Goal: Entertainment & Leisure: Consume media (video, audio)

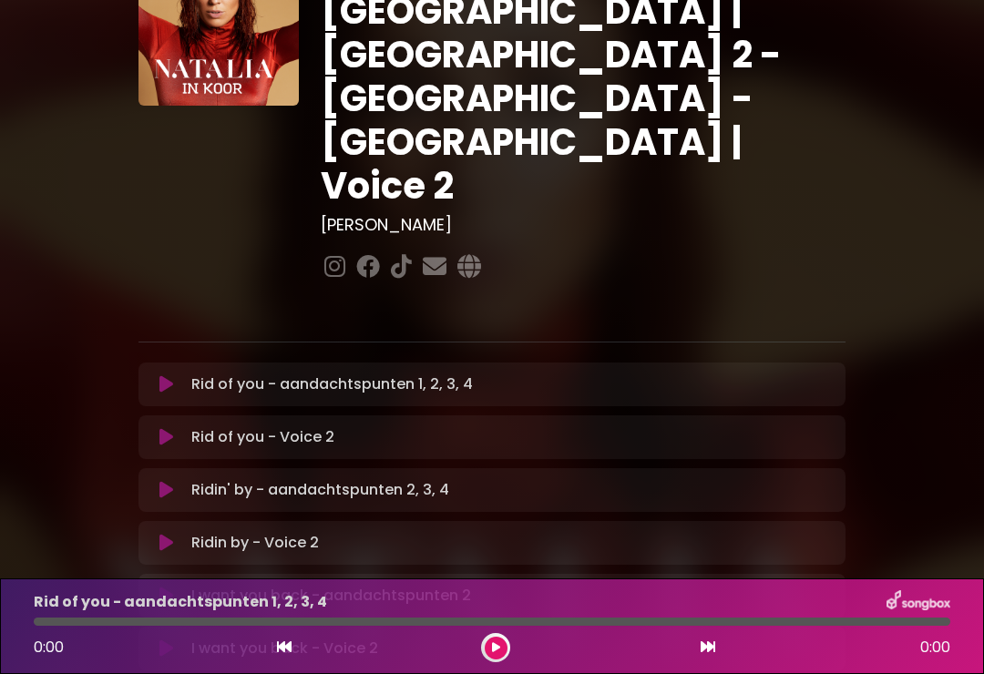
scroll to position [121, 0]
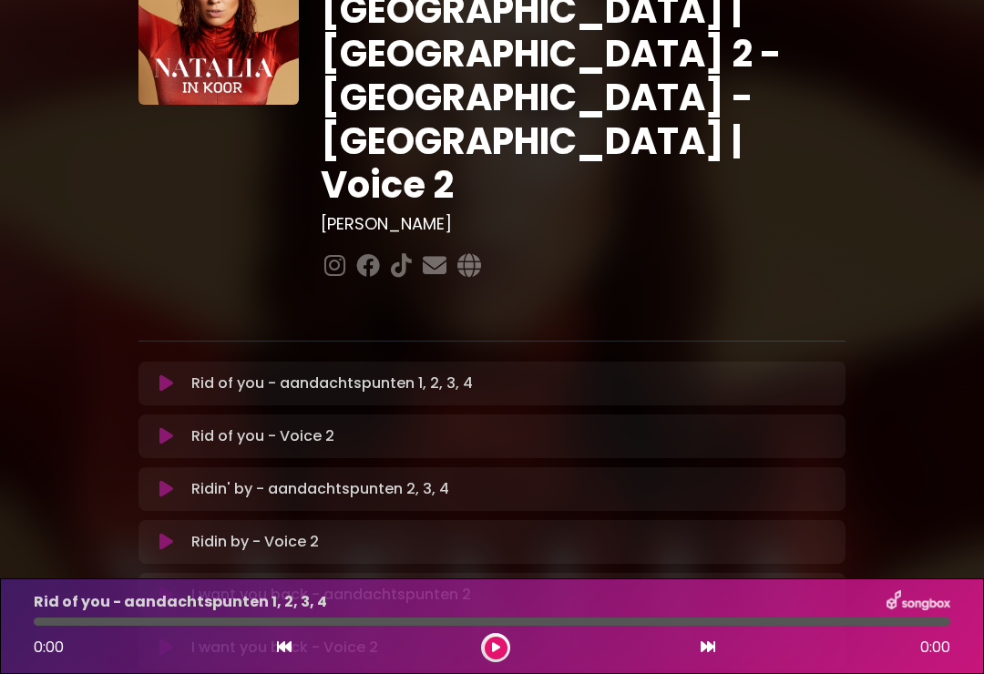
click at [257, 373] on p "Rid of you - aandachtspunten 1, 2, 3, 4 Loading Track..." at bounding box center [332, 384] width 282 height 22
click at [175, 362] on div "Rid of you - aandachtspunten 1, 2, 3, 4 Loading Track... Name" at bounding box center [491, 384] width 707 height 44
click at [154, 374] on button at bounding box center [166, 383] width 35 height 18
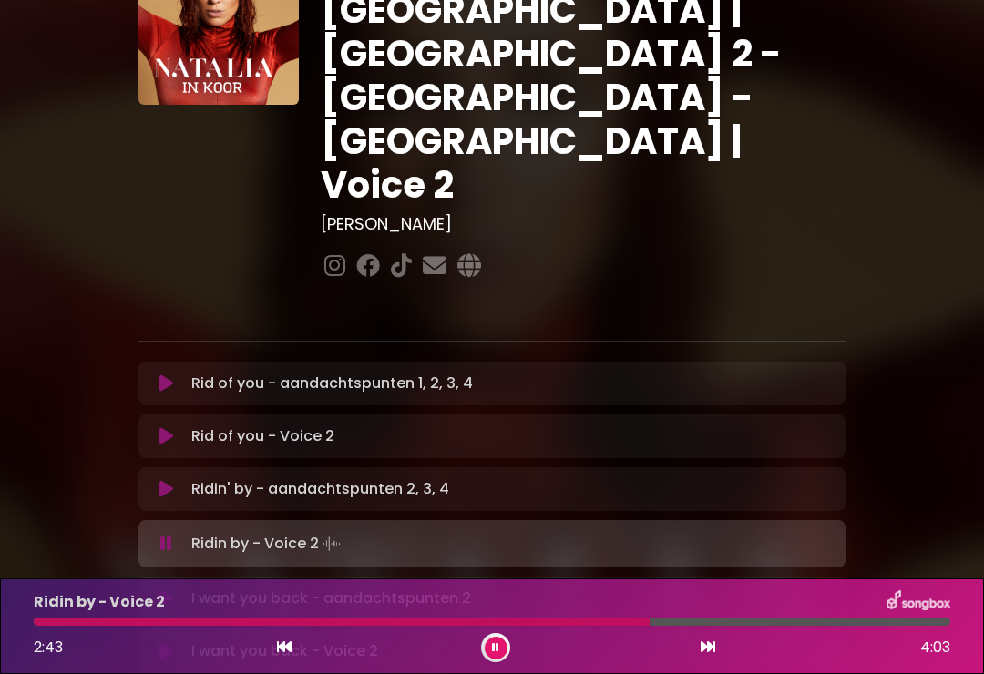
click at [498, 609] on div "Ridin by - Voice 2" at bounding box center [492, 602] width 938 height 24
click at [528, 619] on div at bounding box center [343, 622] width 619 height 8
click at [143, 588] on div "I want you back - aandachtspunten 2 Loading Track..." at bounding box center [491, 599] width 707 height 22
click at [169, 589] on icon at bounding box center [166, 598] width 14 height 18
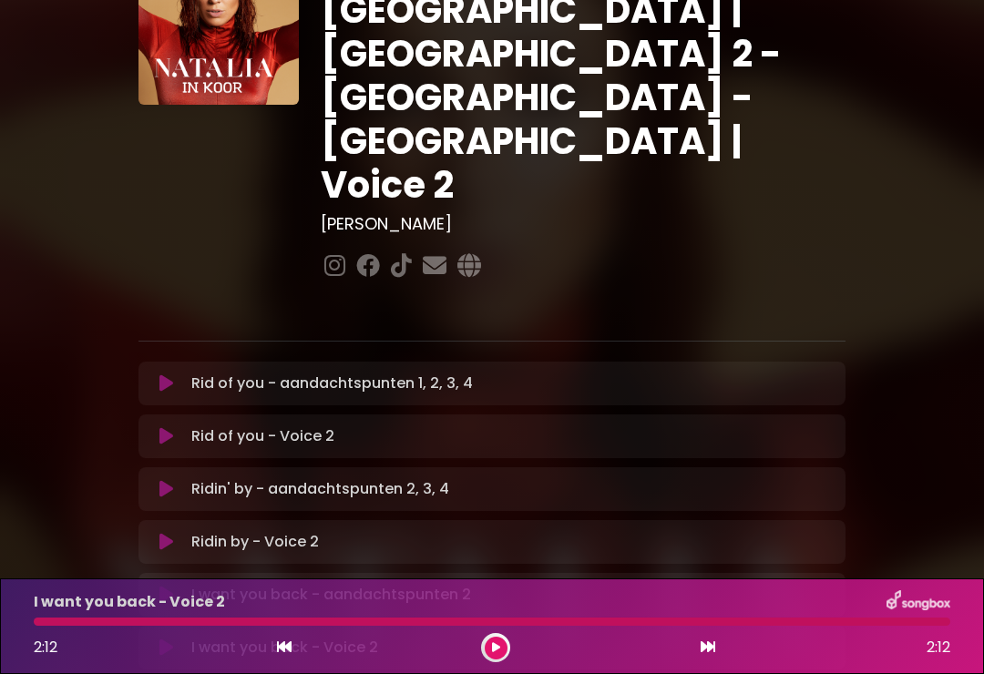
click at [170, 639] on icon at bounding box center [166, 648] width 14 height 18
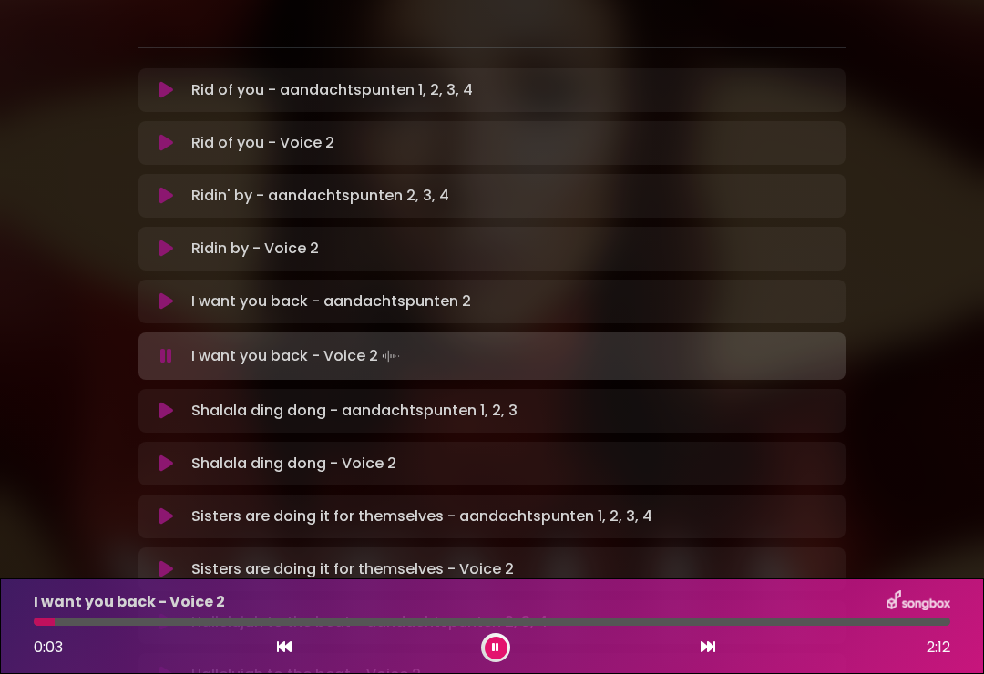
scroll to position [397, 0]
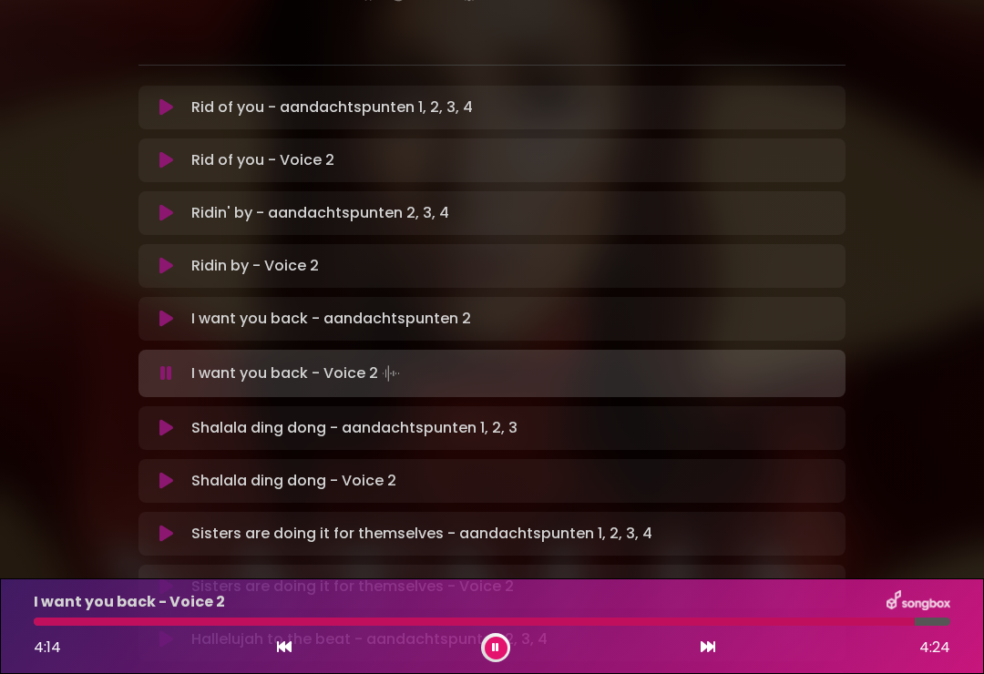
click at [163, 419] on icon at bounding box center [166, 428] width 14 height 18
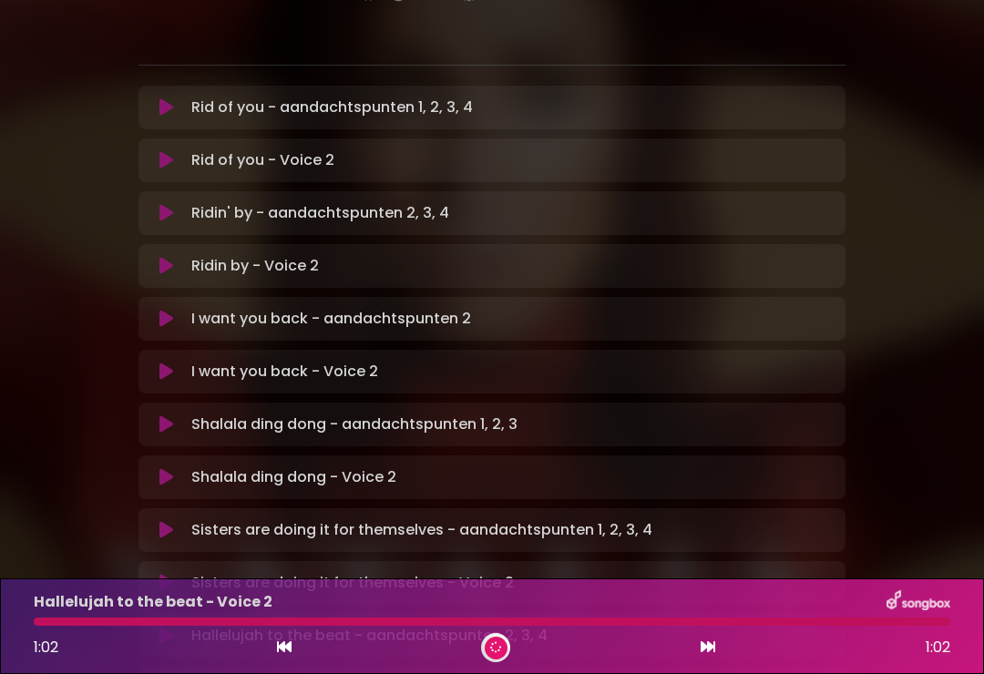
click at [158, 625] on div "Hallelujah to the beat - aandachtspunten 2, 3, 4 Loading Track..." at bounding box center [491, 636] width 685 height 22
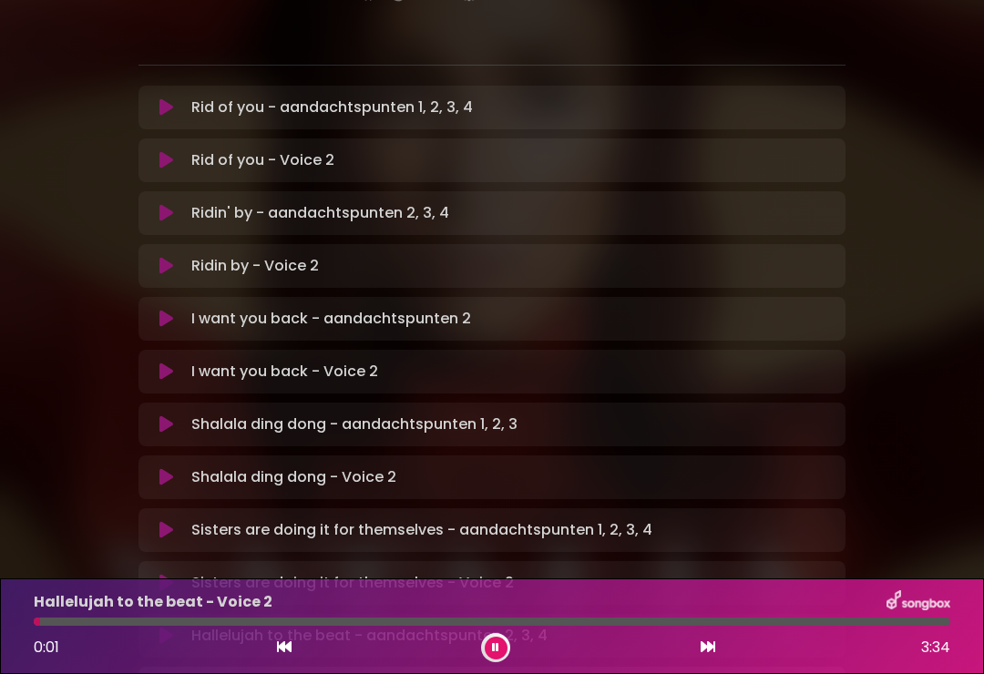
click at [169, 521] on icon at bounding box center [166, 530] width 14 height 18
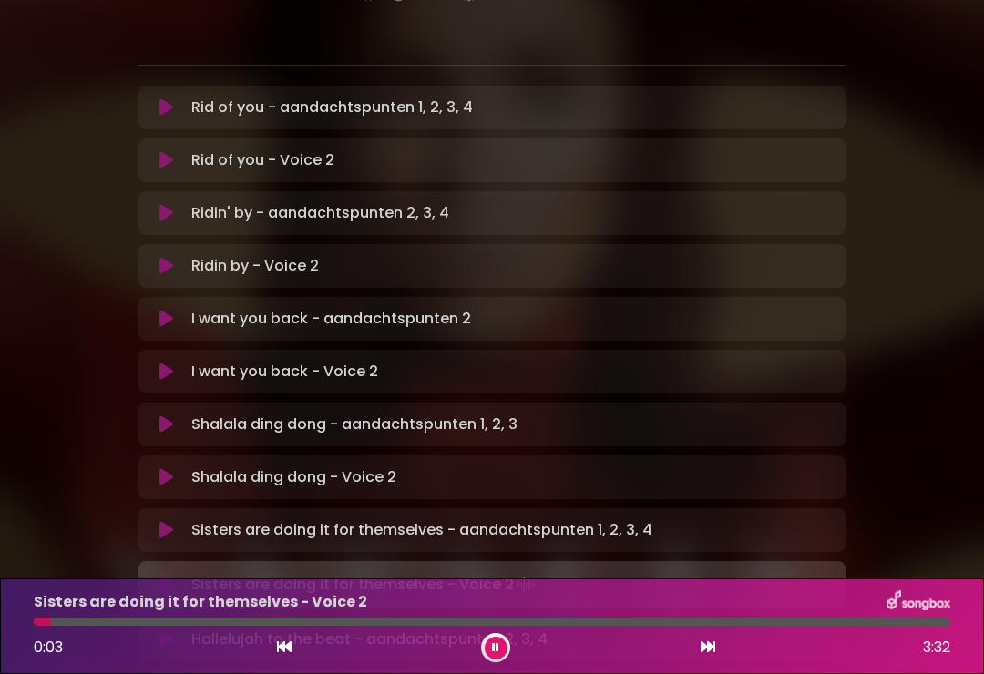
click at [164, 630] on icon at bounding box center [166, 639] width 14 height 18
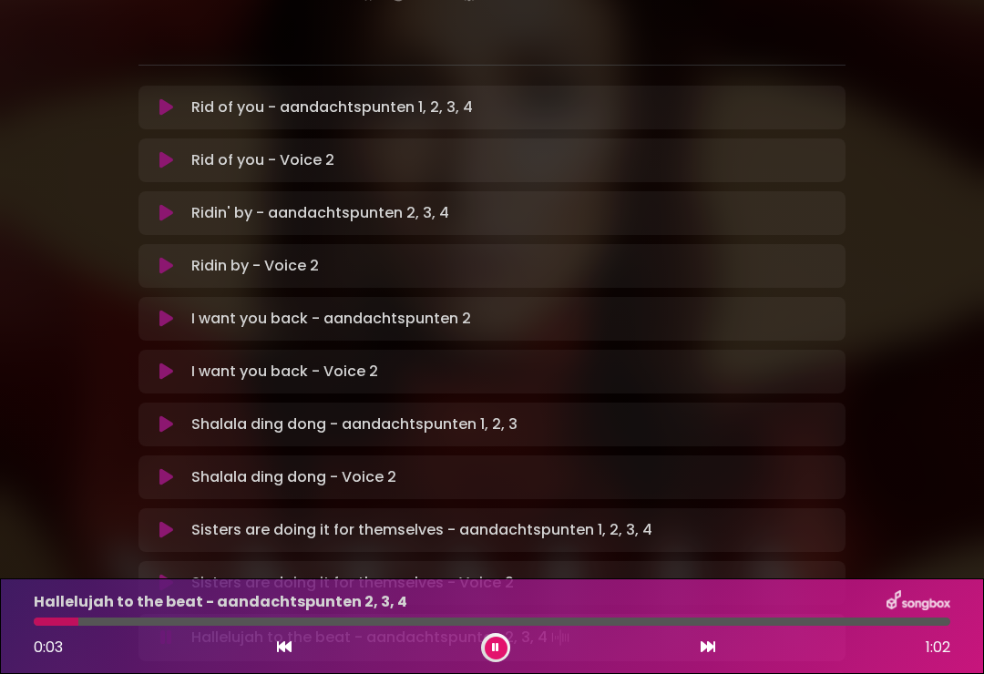
click at [172, 574] on icon at bounding box center [166, 583] width 14 height 18
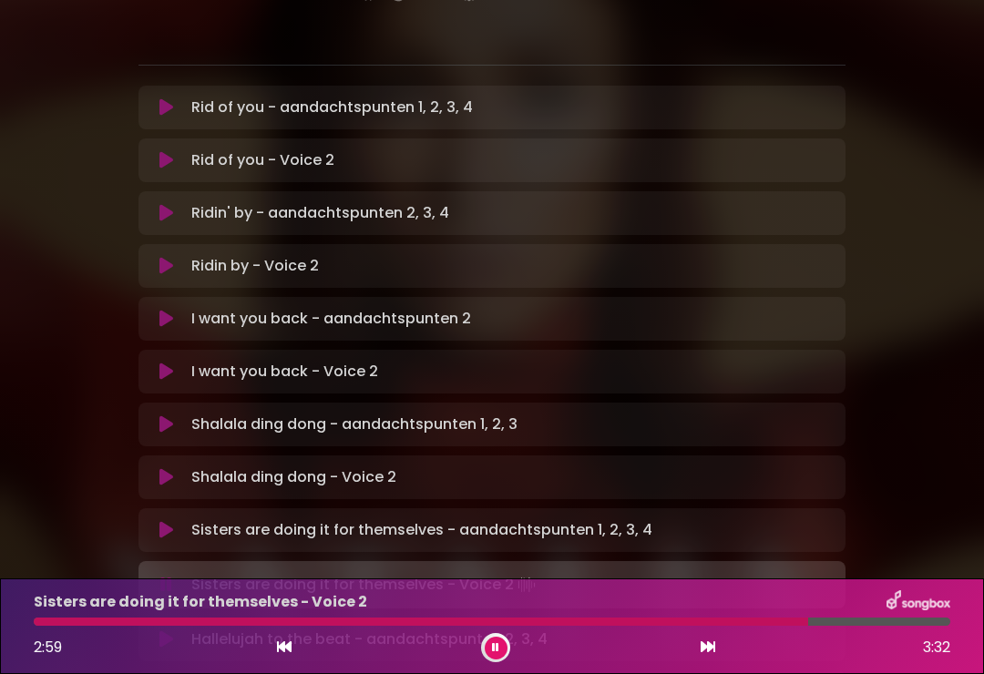
click at [758, 621] on div at bounding box center [421, 622] width 774 height 8
click at [720, 618] on div at bounding box center [402, 622] width 736 height 8
click at [727, 608] on div "Sisters are doing it for themselves - Voice 2" at bounding box center [492, 602] width 938 height 24
click at [729, 623] on div at bounding box center [399, 622] width 731 height 8
click at [708, 621] on div at bounding box center [417, 622] width 766 height 8
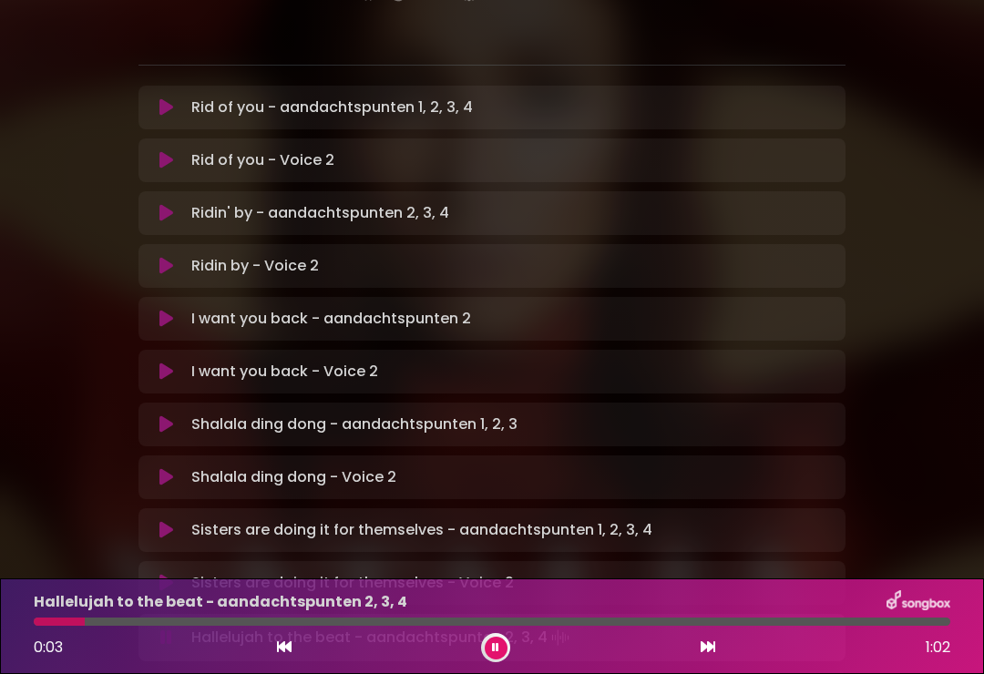
click at [341, 519] on p "Sisters are doing it for themselves - aandachtspunten 1, 2, 3, 4 Loading Track.…" at bounding box center [421, 530] width 461 height 22
click at [521, 519] on p "Sisters are doing it for themselves - aandachtspunten 1, 2, 3, 4 Loading Track.…" at bounding box center [421, 530] width 461 height 22
click at [159, 521] on icon at bounding box center [166, 530] width 14 height 18
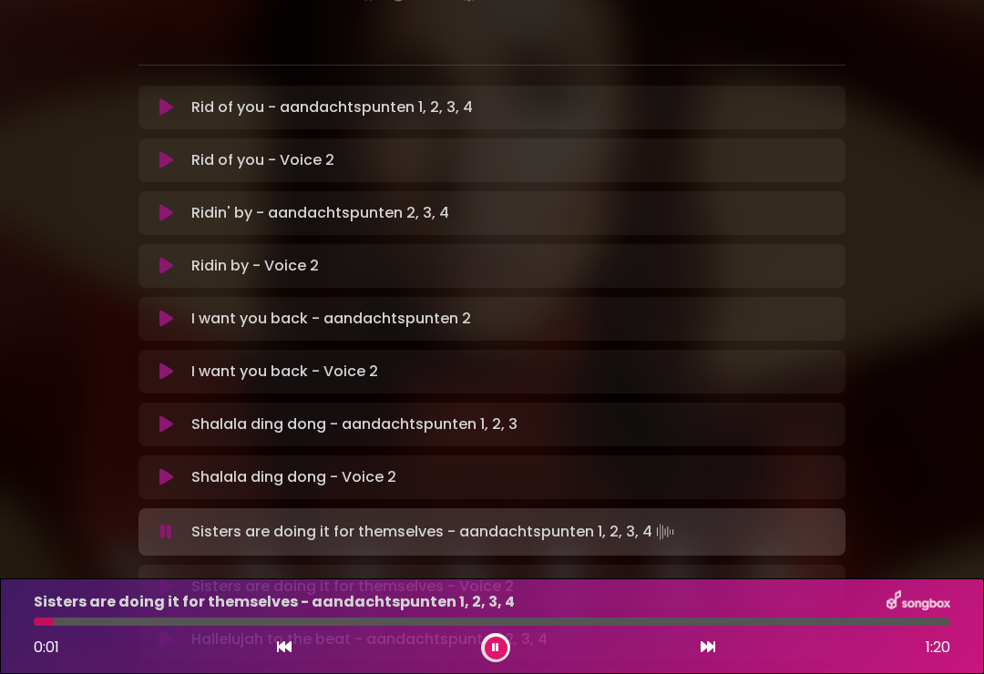
scroll to position [0, 0]
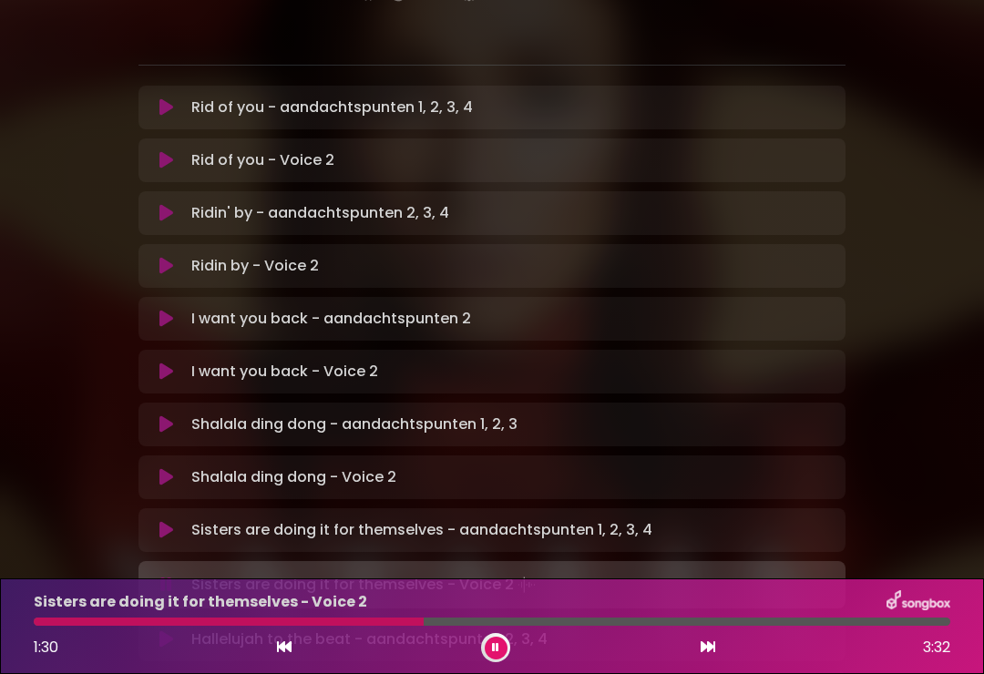
click at [14, 652] on div "Sisters are doing it for themselves - Voice 2 1:30 3:32" at bounding box center [492, 626] width 984 height 96
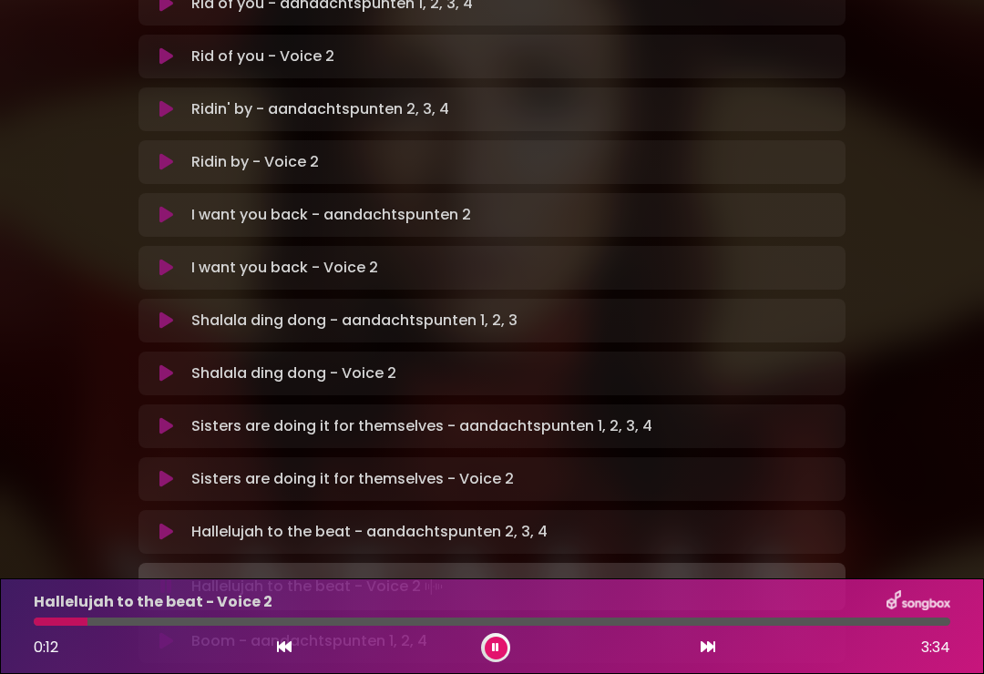
scroll to position [512, 0]
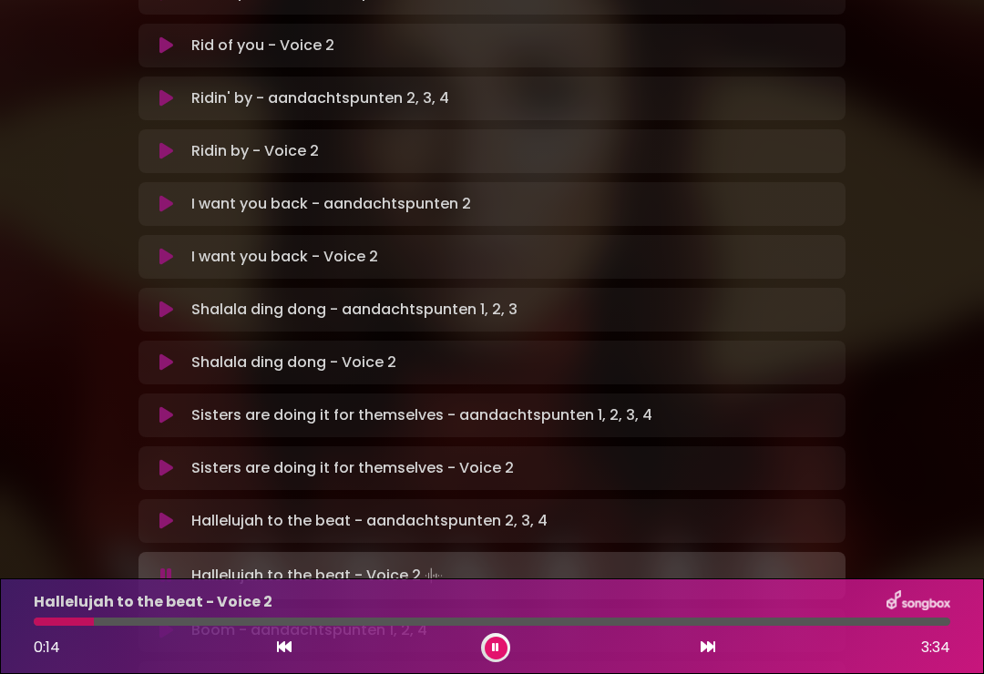
click at [165, 621] on icon at bounding box center [166, 630] width 14 height 18
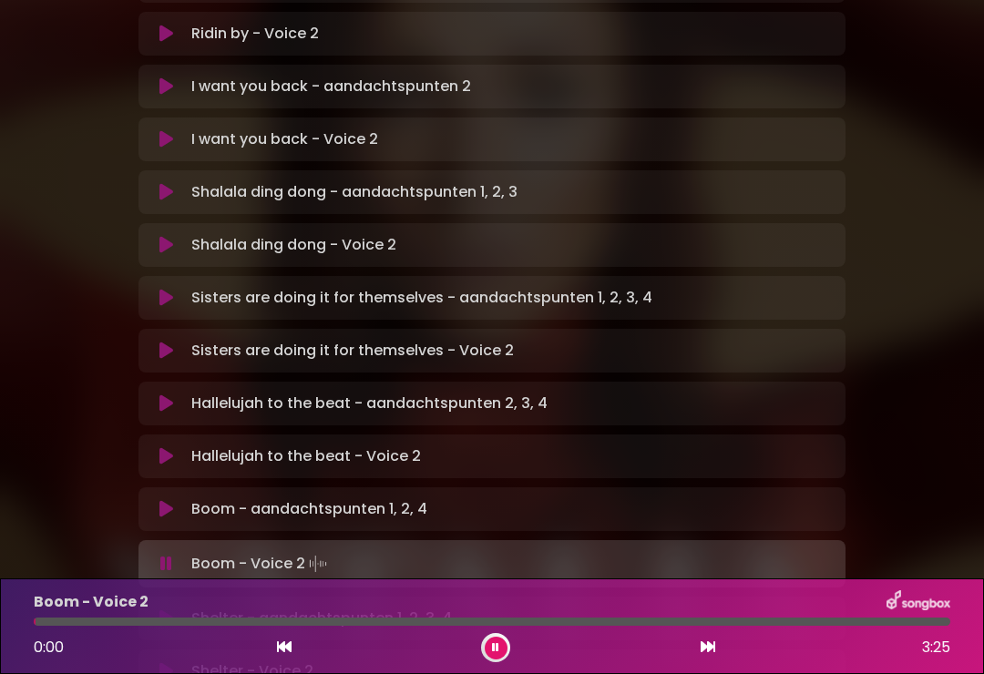
scroll to position [636, 0]
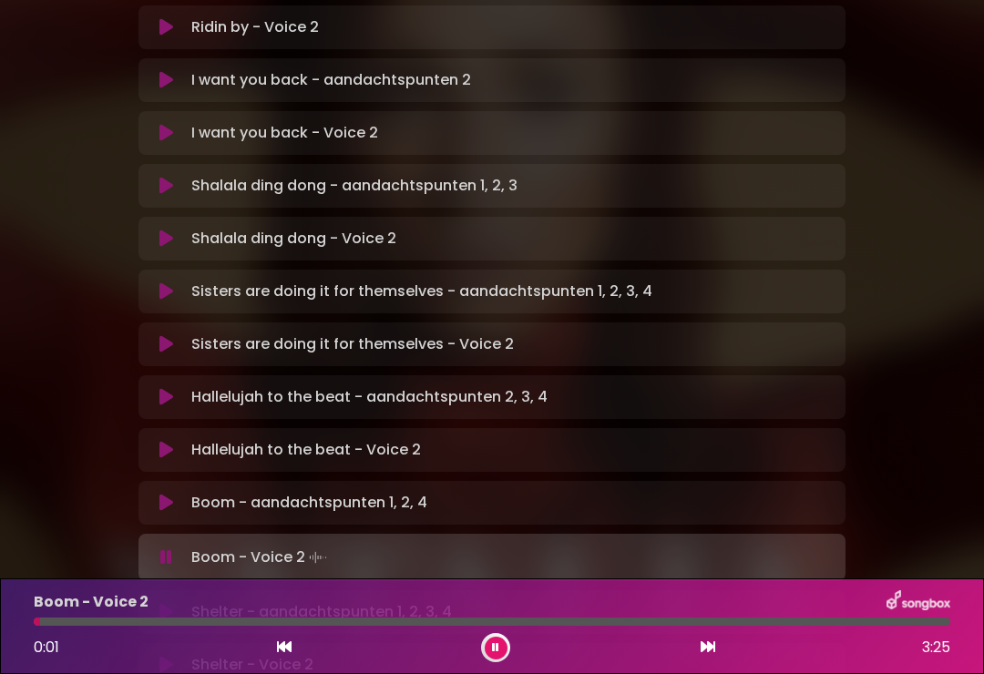
click at [164, 603] on icon at bounding box center [166, 612] width 14 height 18
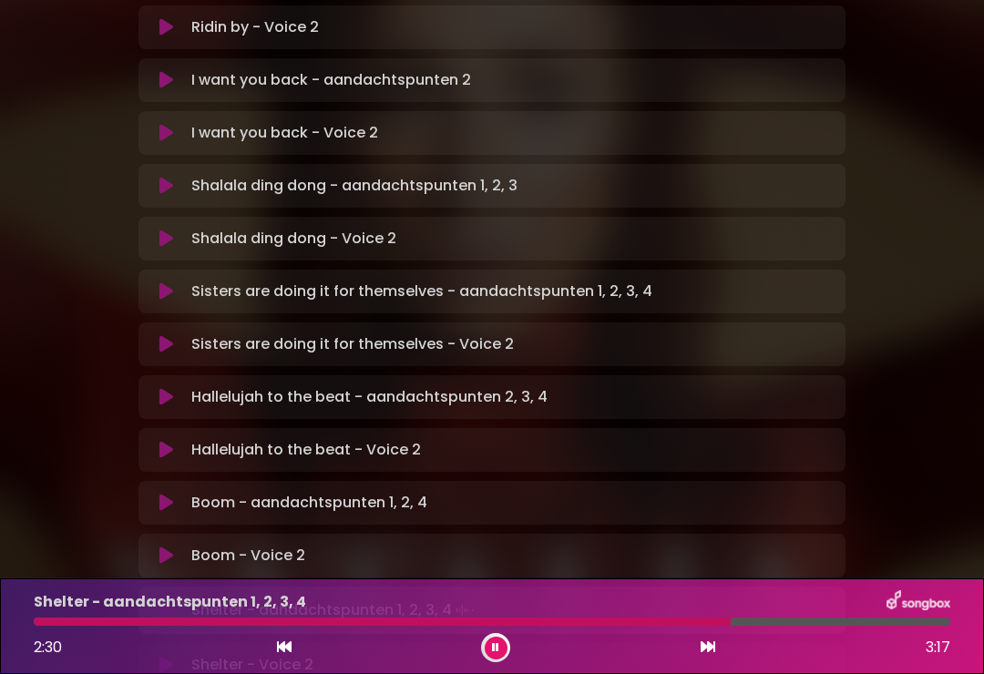
click at [224, 654] on p "Shelter - Voice 2 Loading Track..." at bounding box center [252, 665] width 122 height 22
click at [169, 650] on div "Shelter - Voice 2 Loading Track..." at bounding box center [491, 661] width 685 height 22
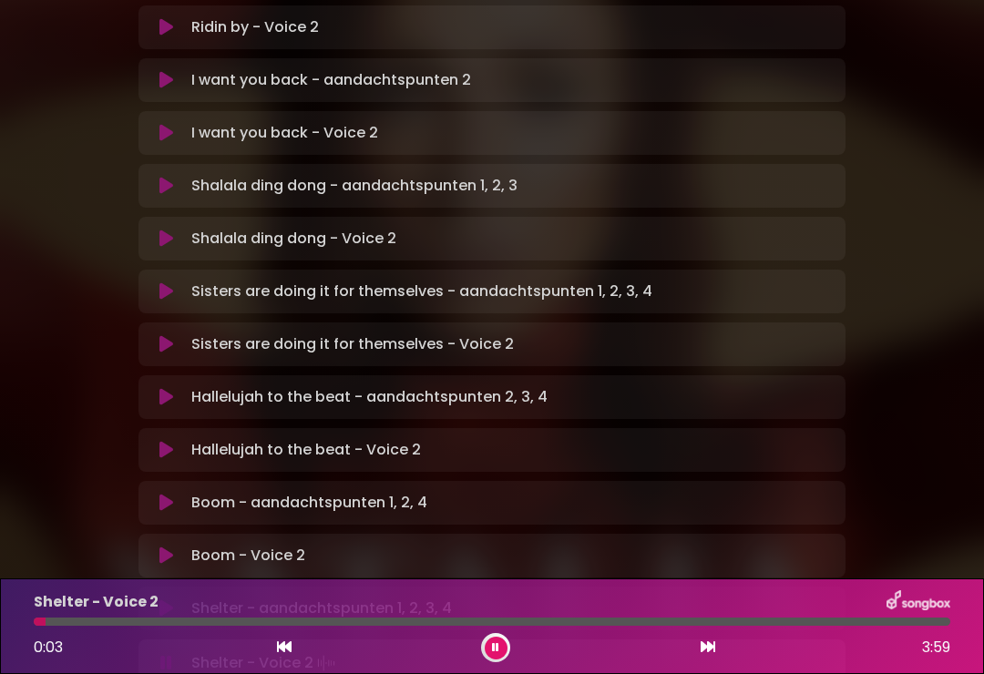
click at [144, 623] on div at bounding box center [492, 622] width 916 height 8
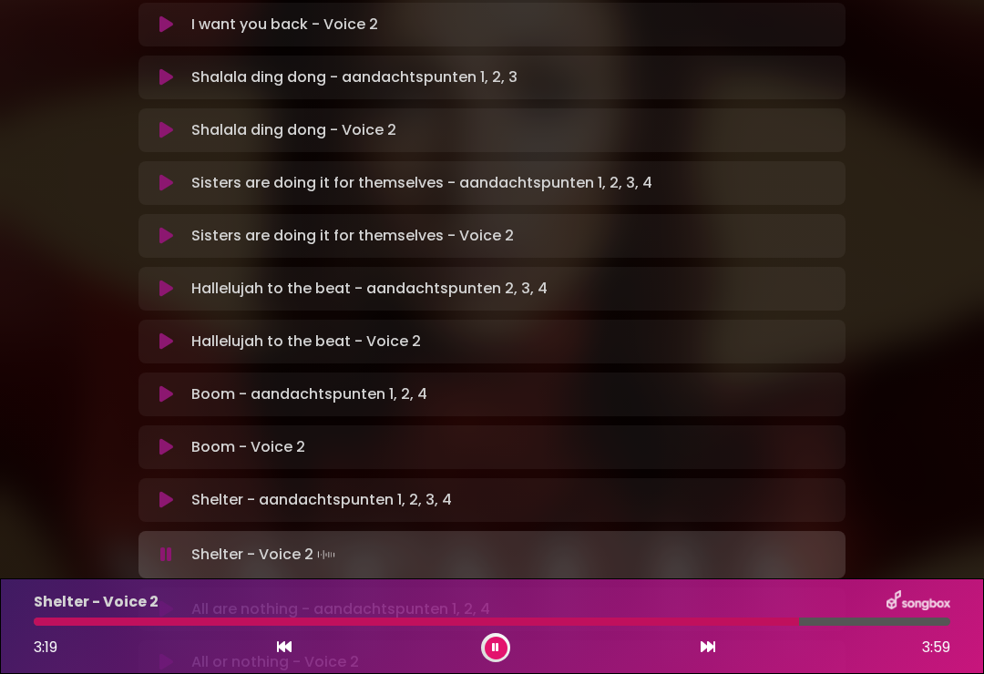
scroll to position [742, 0]
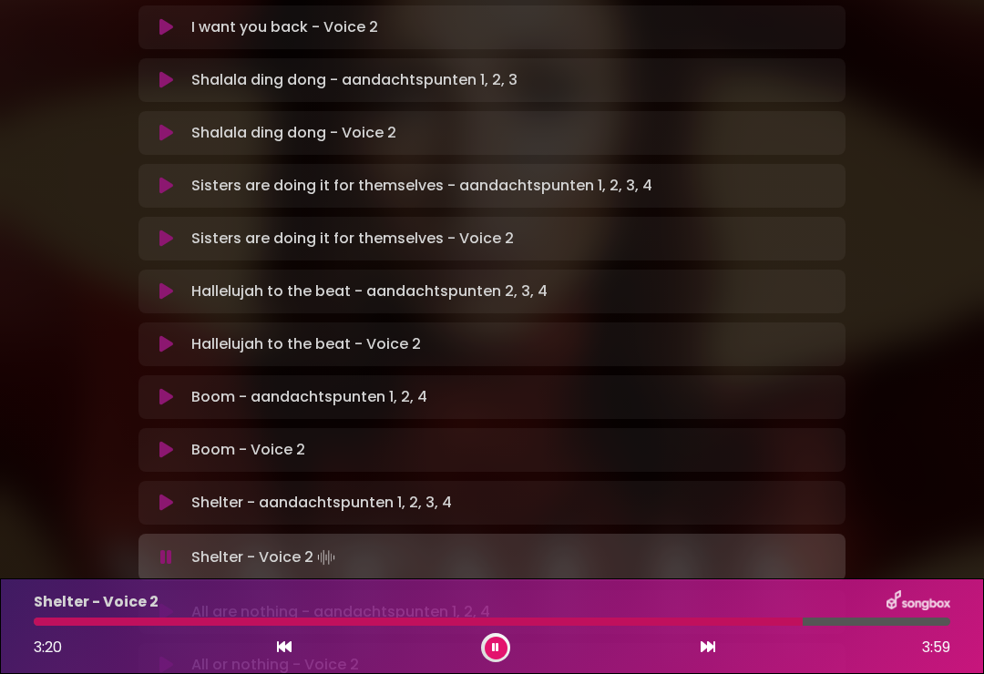
click at [169, 603] on icon at bounding box center [166, 612] width 14 height 18
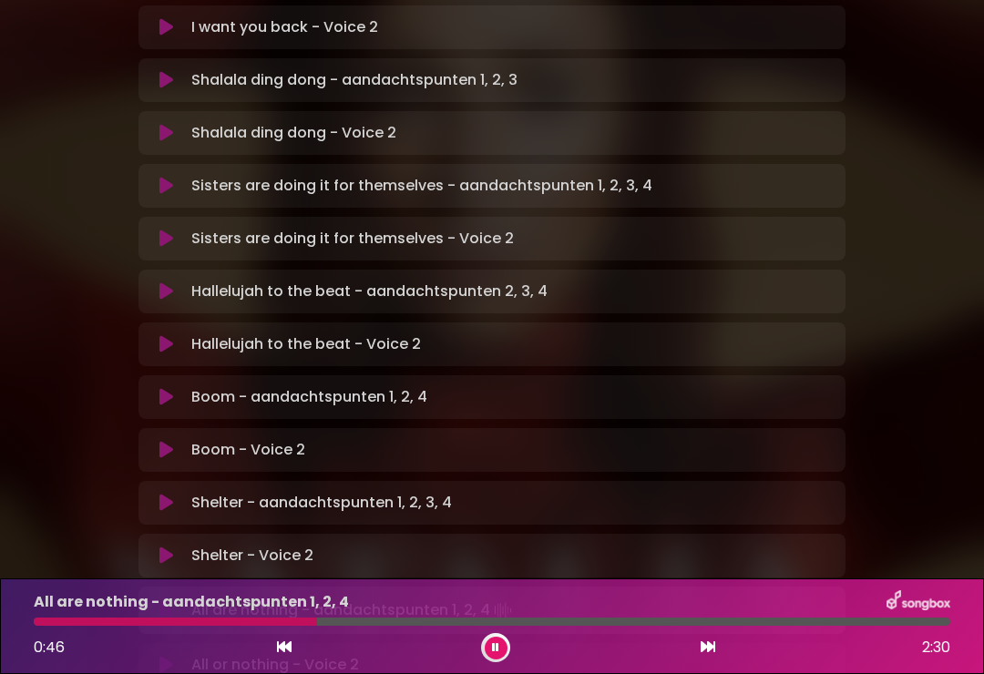
click at [167, 656] on icon at bounding box center [166, 665] width 14 height 18
click at [173, 599] on icon at bounding box center [166, 608] width 14 height 18
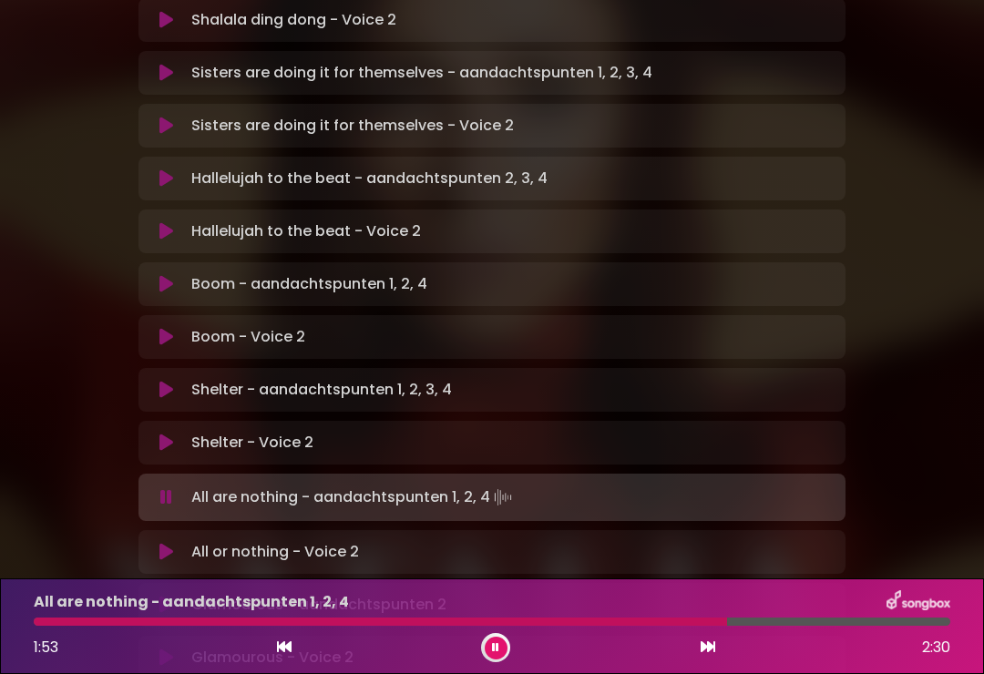
scroll to position [865, 0]
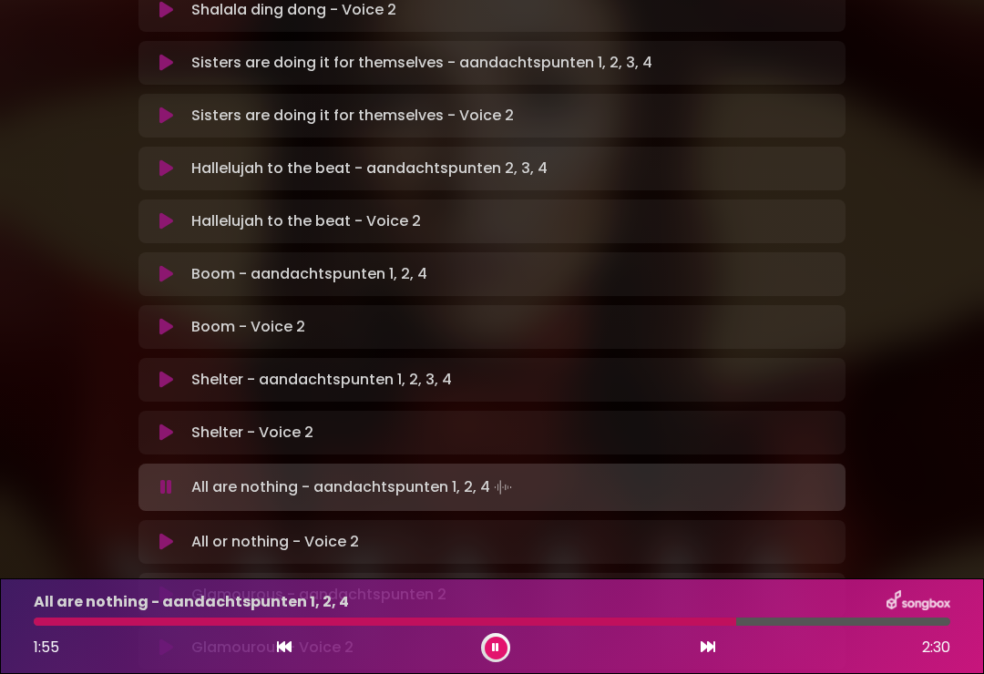
click at [169, 586] on icon at bounding box center [166, 595] width 14 height 18
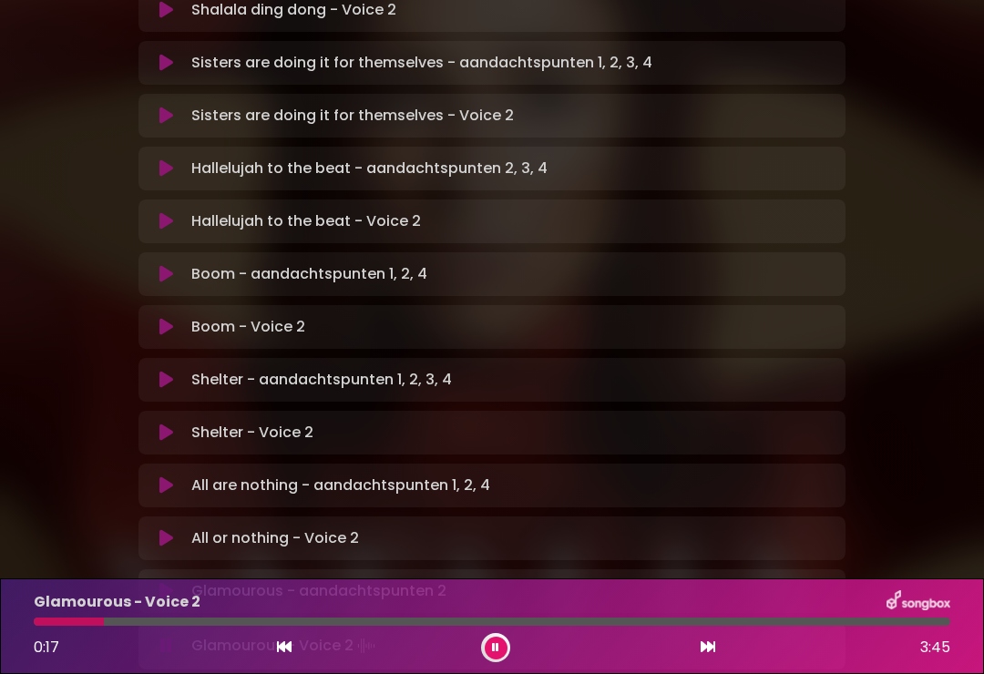
click at [166, 582] on icon at bounding box center [166, 591] width 14 height 18
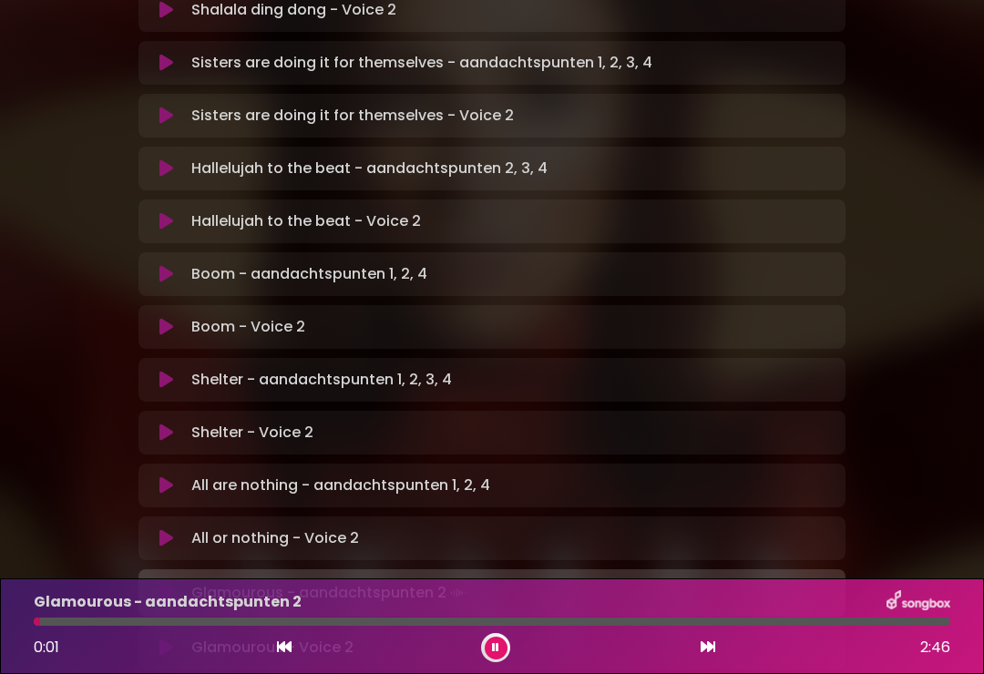
click at [752, 623] on div at bounding box center [492, 622] width 916 height 8
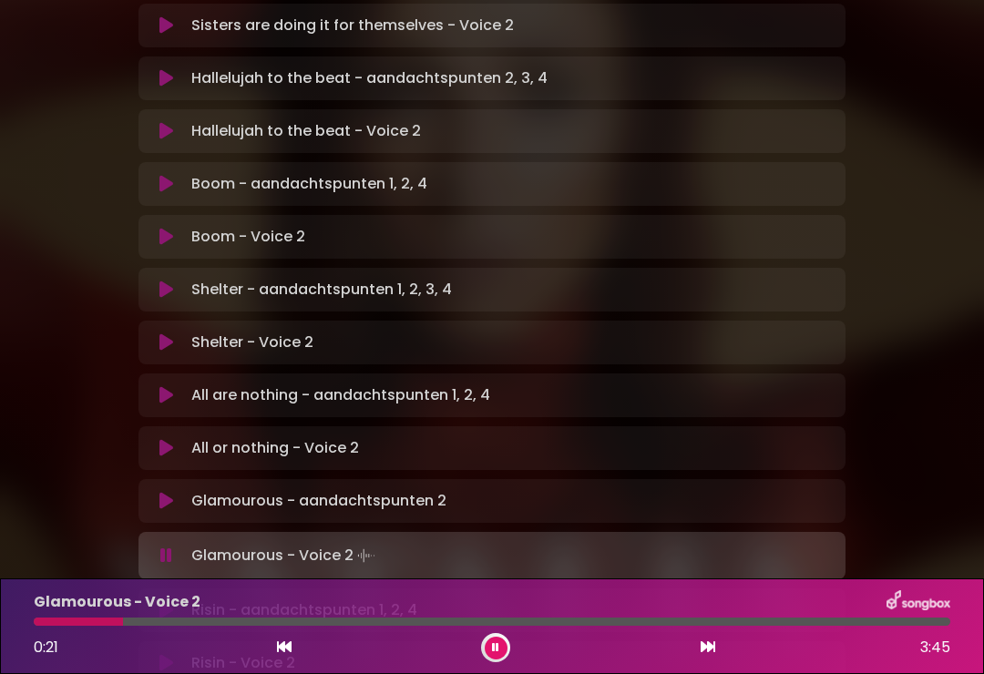
scroll to position [962, 0]
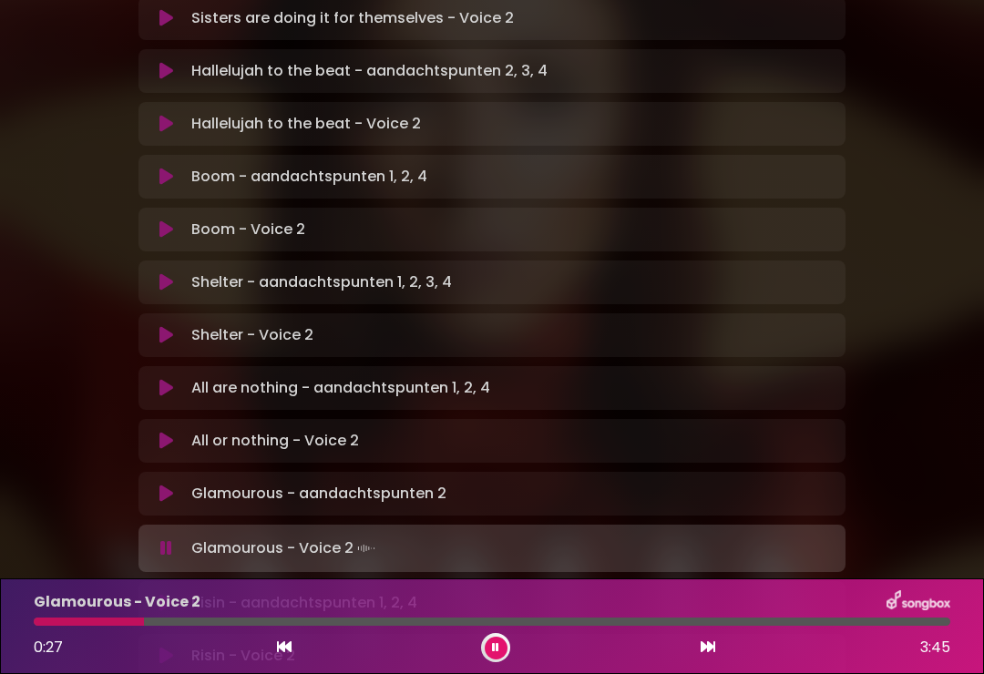
click at [162, 594] on icon at bounding box center [166, 603] width 14 height 18
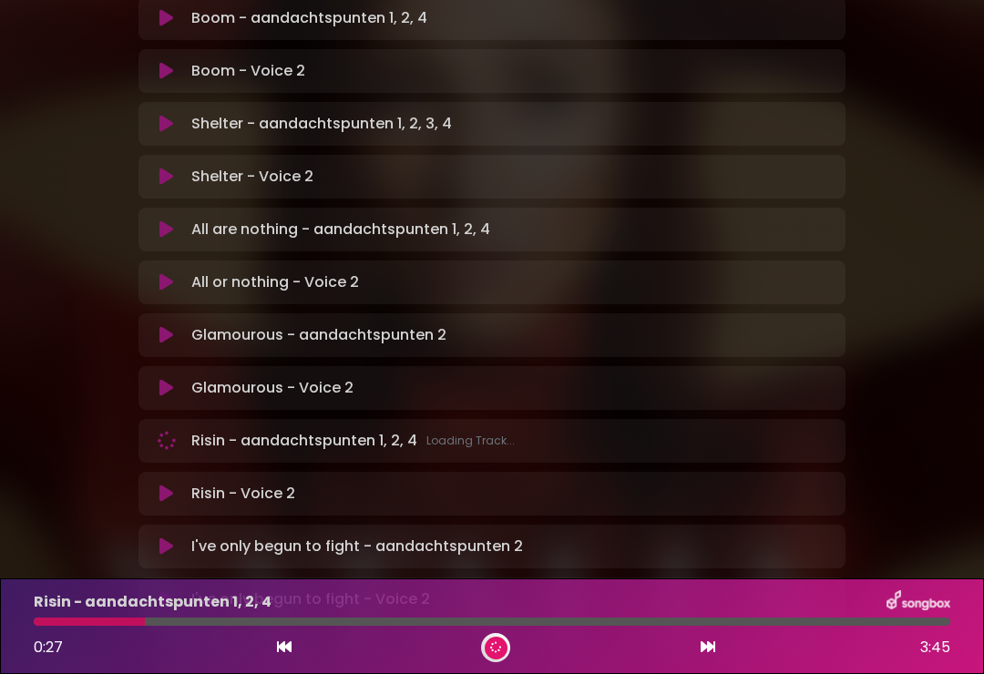
scroll to position [1120, 0]
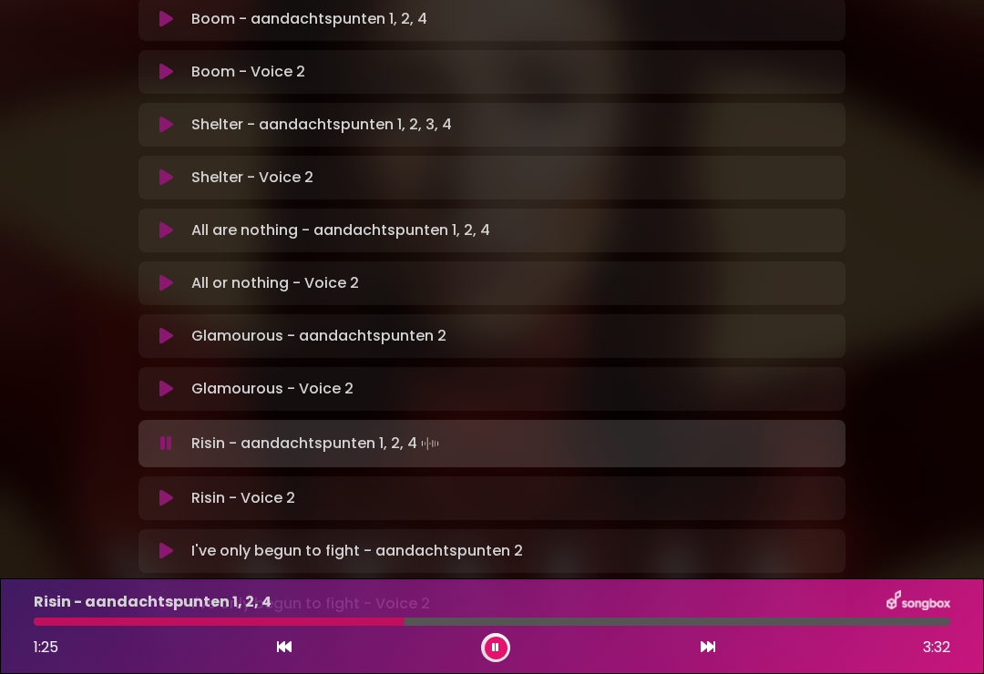
click at [164, 489] on icon at bounding box center [166, 498] width 14 height 18
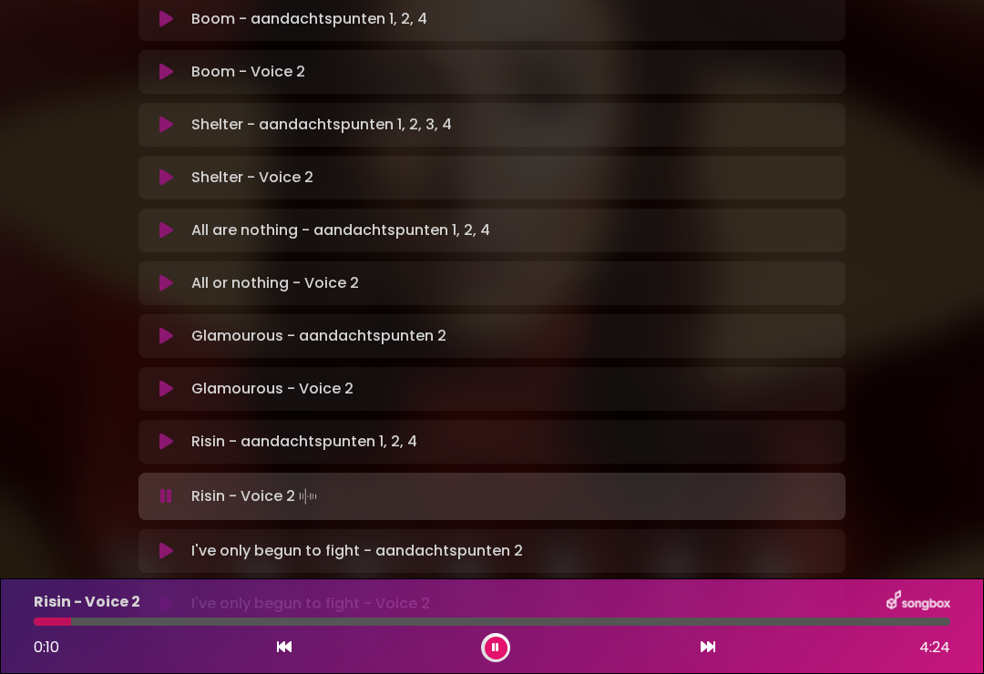
click at [165, 433] on icon at bounding box center [166, 442] width 14 height 18
